Goal: Book appointment/travel/reservation

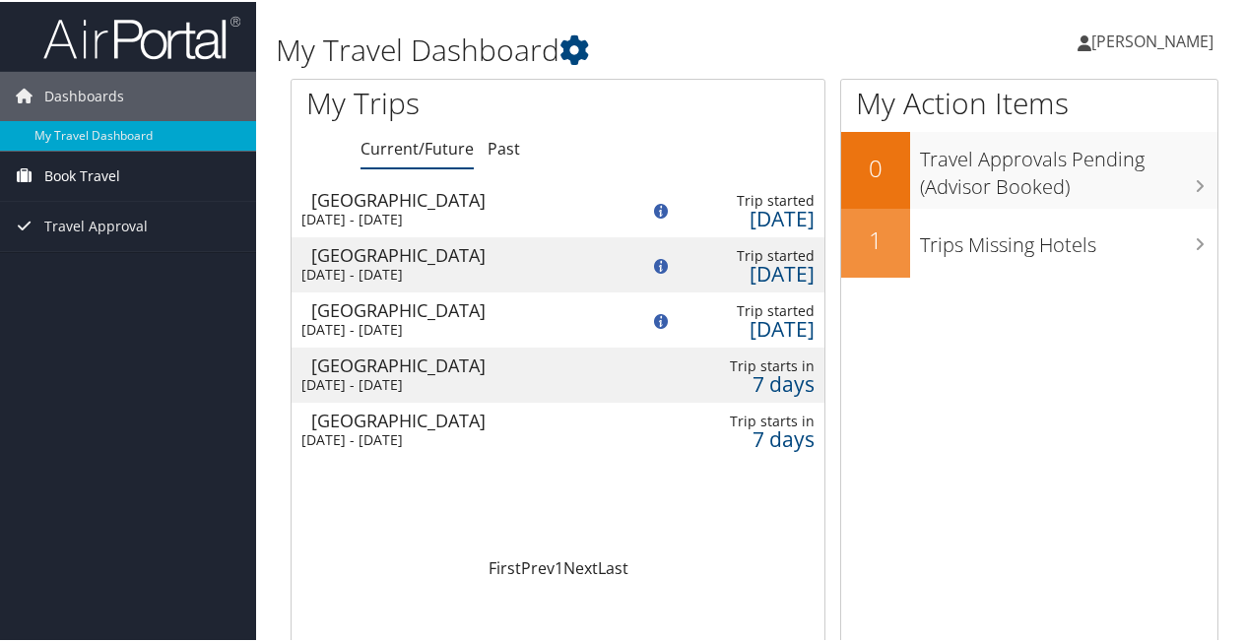
click at [75, 168] on span "Book Travel" at bounding box center [82, 174] width 76 height 49
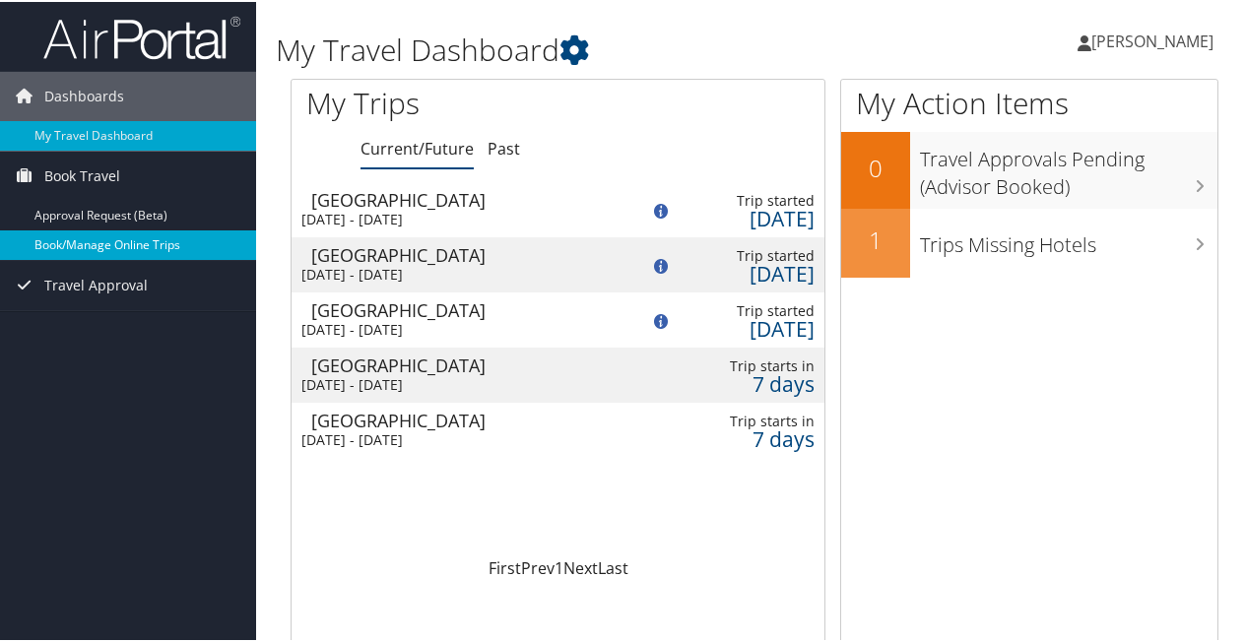
click at [84, 245] on link "Book/Manage Online Trips" at bounding box center [128, 244] width 256 height 30
